Goal: Entertainment & Leisure: Consume media (video, audio)

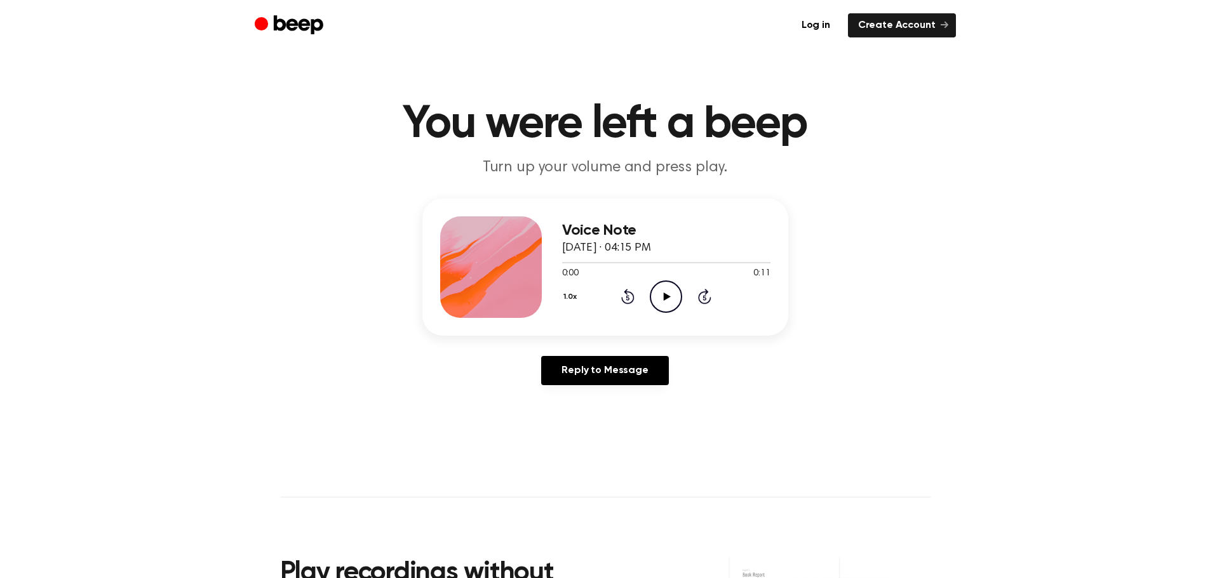
click at [668, 296] on icon at bounding box center [667, 297] width 7 height 8
click at [667, 299] on icon "Play Audio" at bounding box center [666, 297] width 32 height 32
click at [666, 282] on icon "Play Audio" at bounding box center [666, 297] width 32 height 32
click at [664, 300] on icon "Play Audio" at bounding box center [666, 297] width 32 height 32
